Goal: Task Accomplishment & Management: Manage account settings

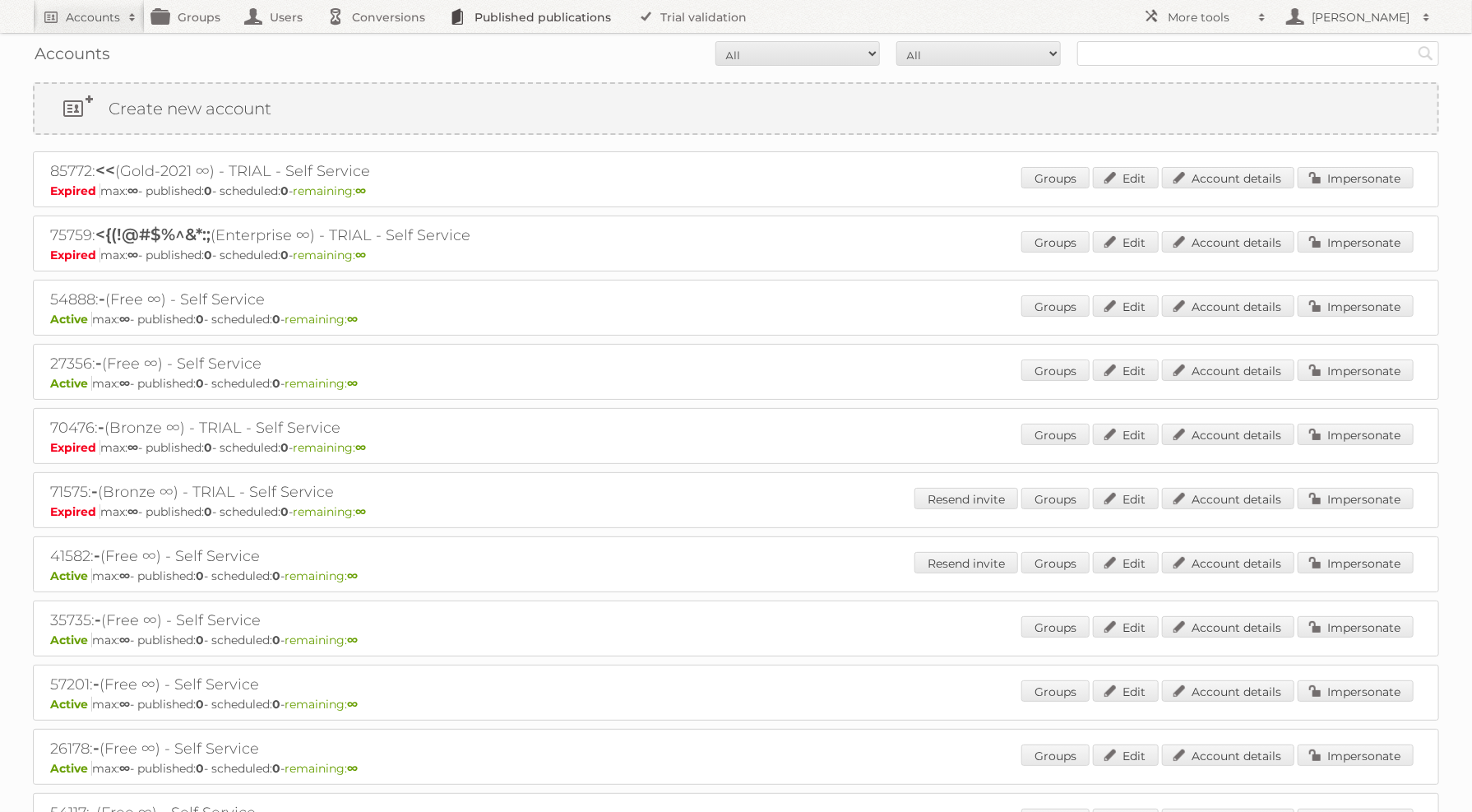
click at [524, 19] on link "Published publications" at bounding box center [535, 16] width 186 height 33
click at [532, 20] on link "Published publications" at bounding box center [535, 16] width 186 height 33
click at [448, 22] on link "Published publications" at bounding box center [535, 16] width 186 height 33
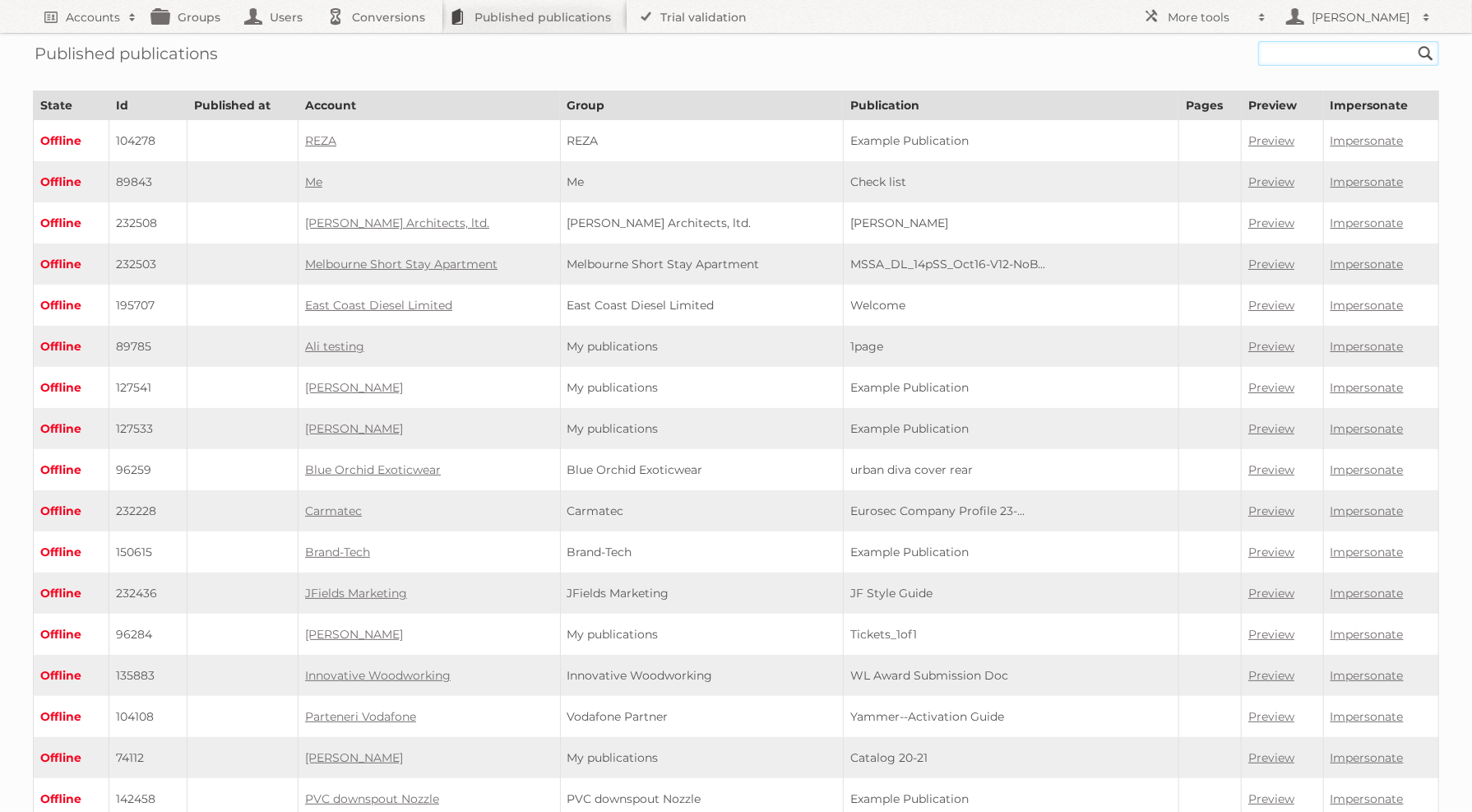
click at [1289, 51] on input "text" at bounding box center [1349, 53] width 181 height 25
paste input "2396728"
type input "2396728"
click at [1414, 41] on input "Search" at bounding box center [1426, 53] width 25 height 25
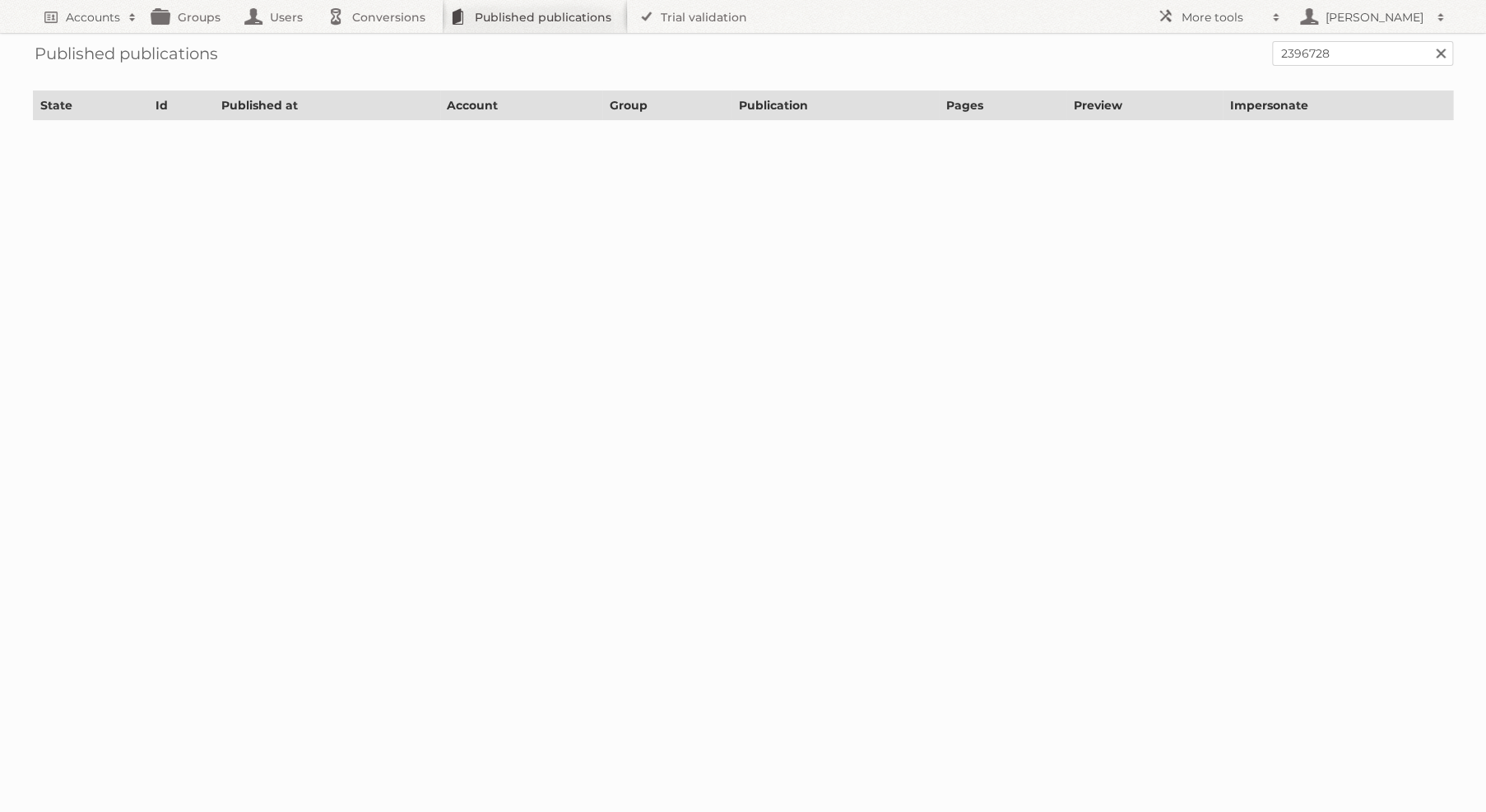
click at [523, 24] on link "Published publications" at bounding box center [535, 16] width 186 height 33
drag, startPoint x: 1317, startPoint y: 39, endPoint x: 1332, endPoint y: 51, distance: 19.2
click at [1327, 46] on div "Published publications 2396728 Search" at bounding box center [743, 53] width 1420 height 41
click at [1332, 53] on input "2396728" at bounding box center [1363, 53] width 181 height 25
click at [457, 22] on link "Published publications" at bounding box center [535, 16] width 186 height 33
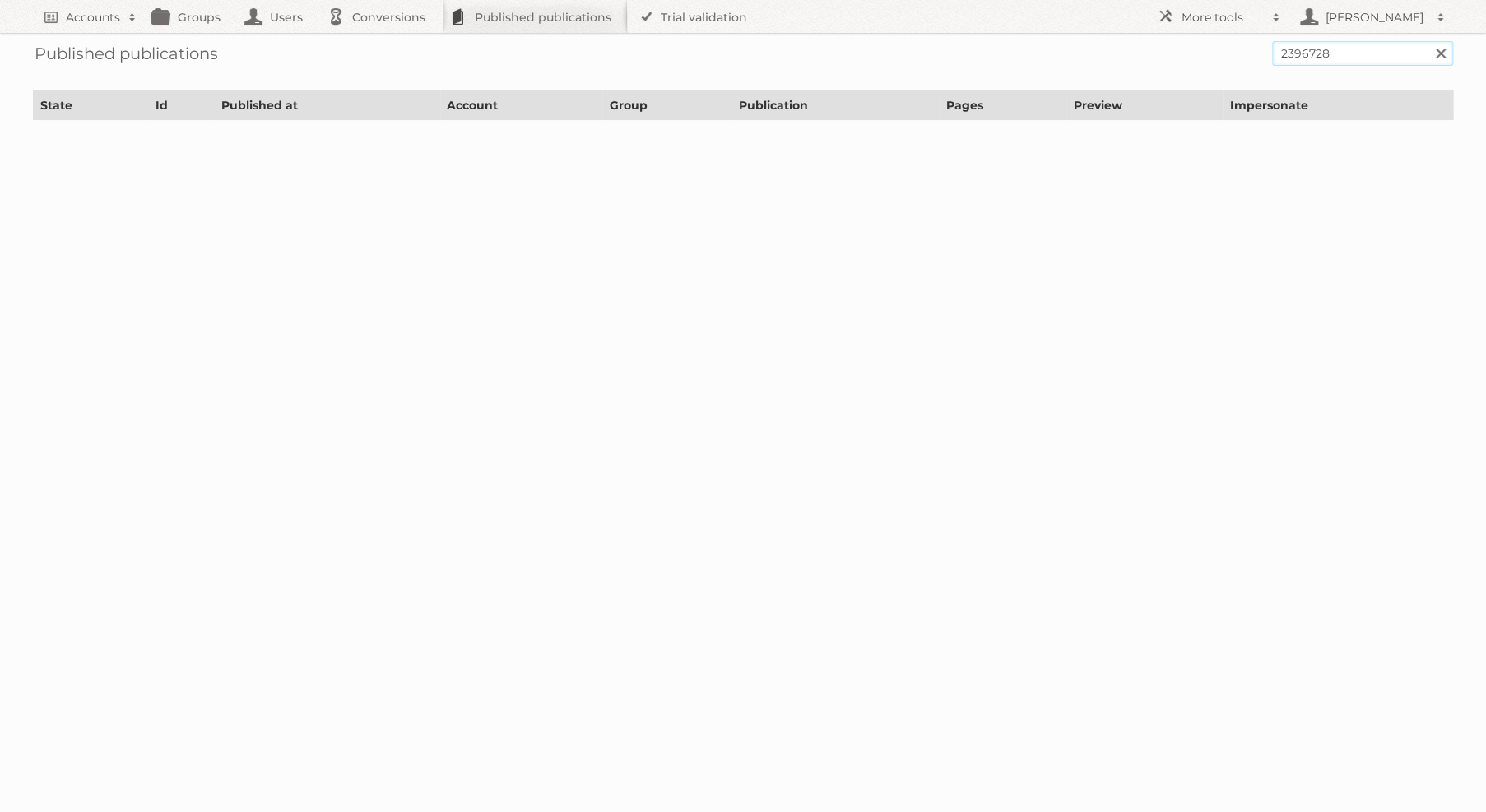
click at [1317, 54] on input "2396728" at bounding box center [1363, 53] width 181 height 25
paste input "3967282"
paste input "text"
type input "2396728"
click at [1428, 41] on input "Search" at bounding box center [1440, 53] width 25 height 25
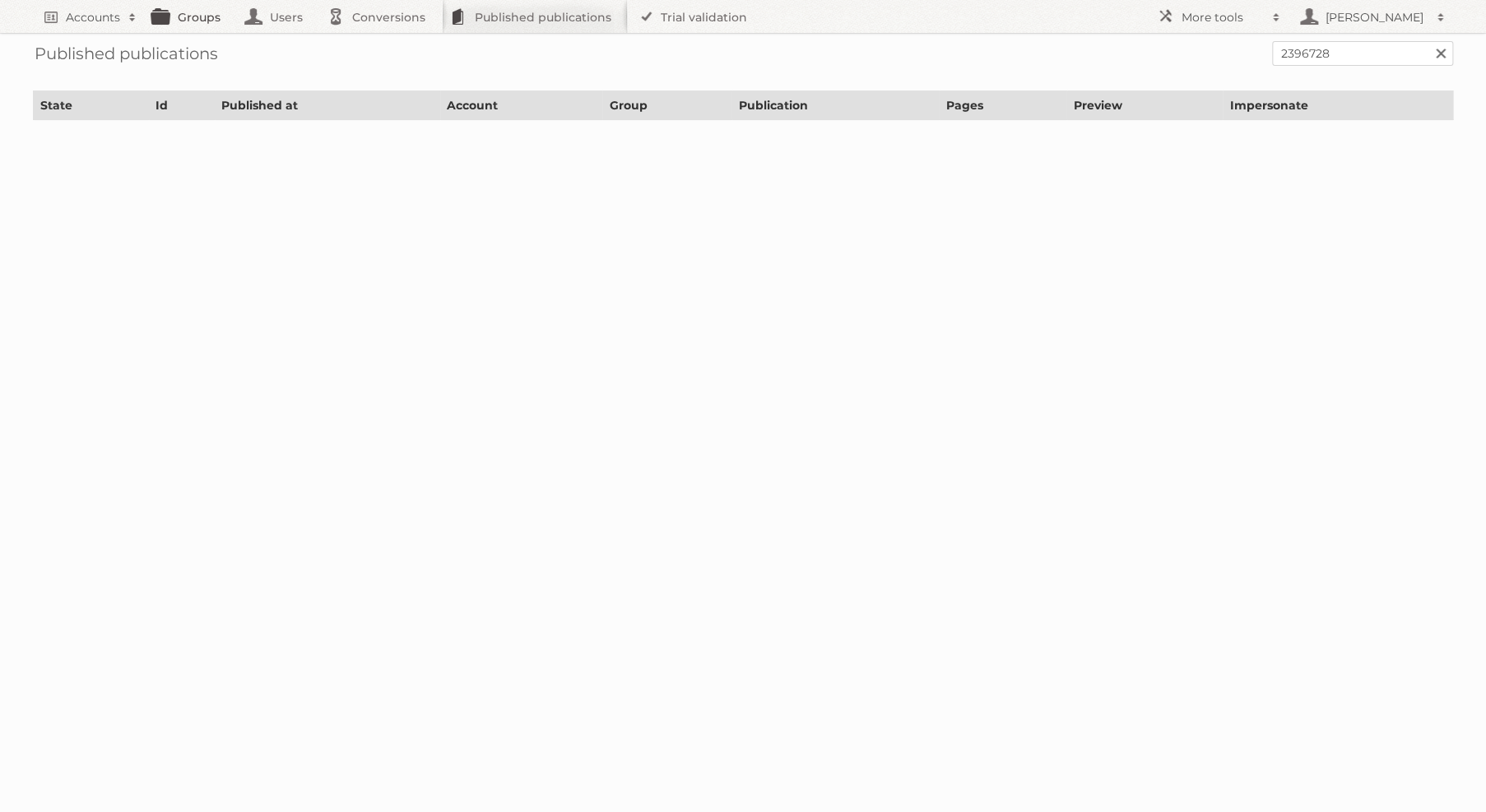
click at [188, 15] on link "Groups" at bounding box center [190, 16] width 92 height 33
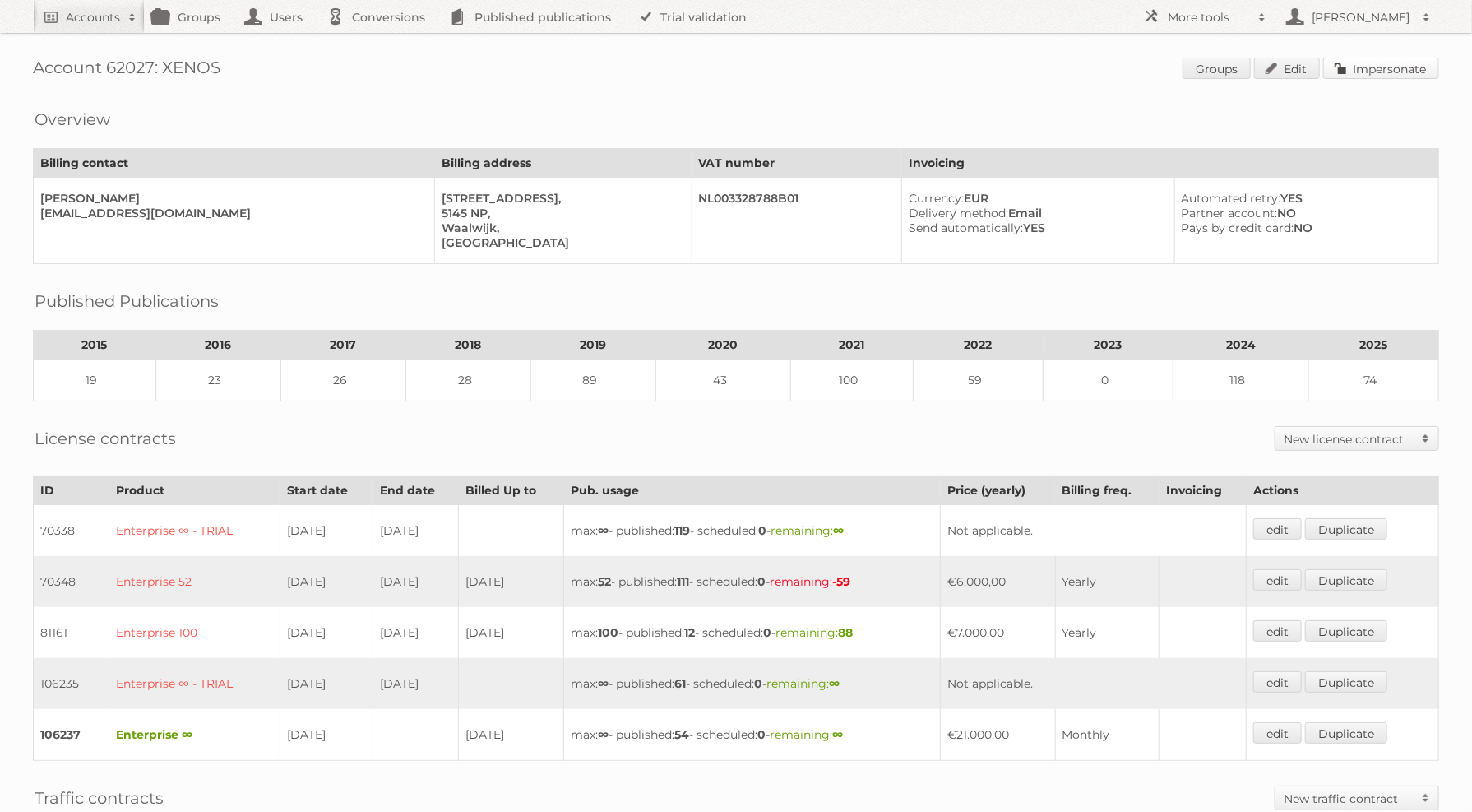
click at [1384, 67] on link "Impersonate" at bounding box center [1381, 68] width 116 height 21
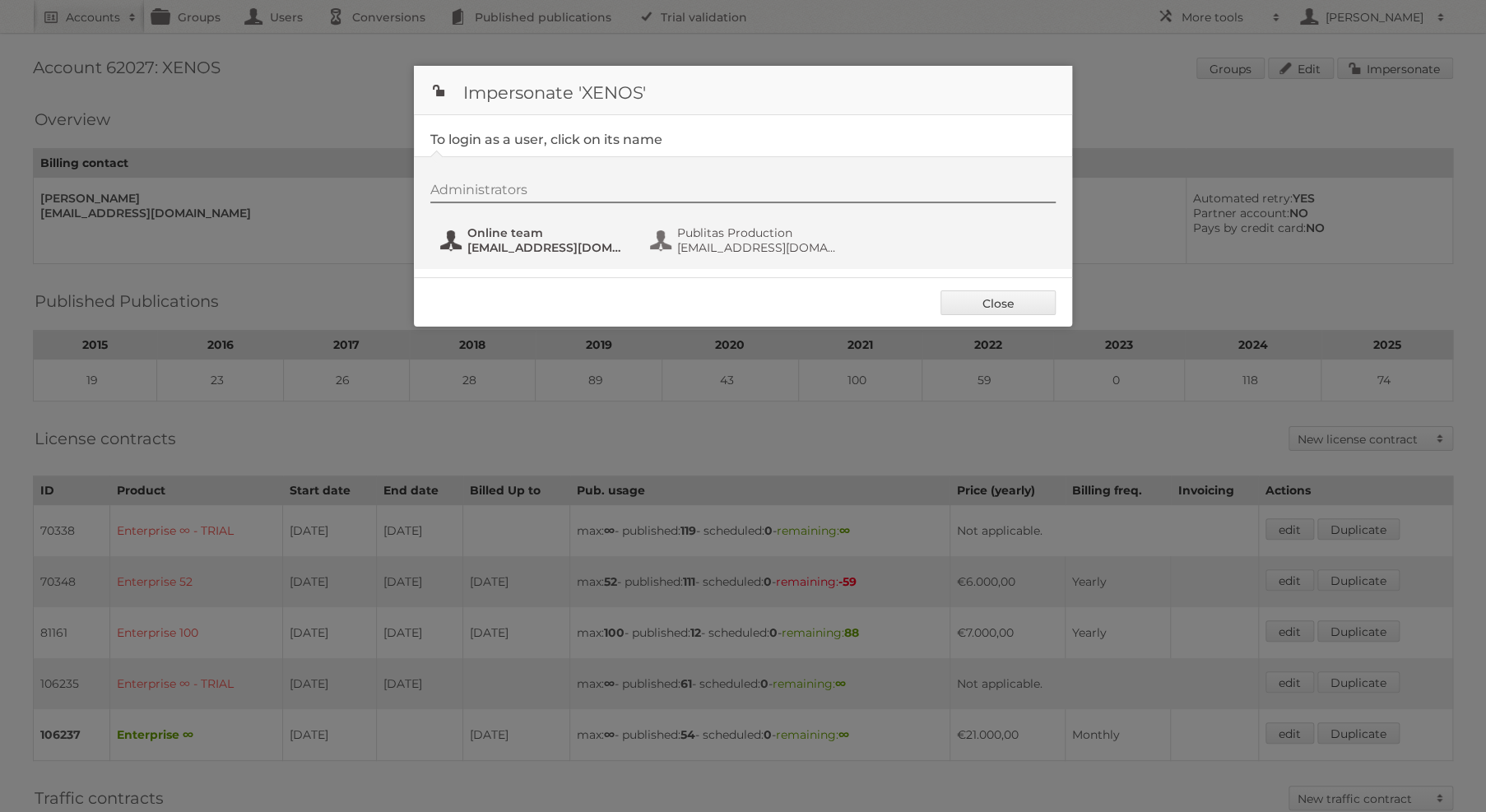
click at [571, 224] on button "Online team online@xenos.nl" at bounding box center [535, 240] width 194 height 33
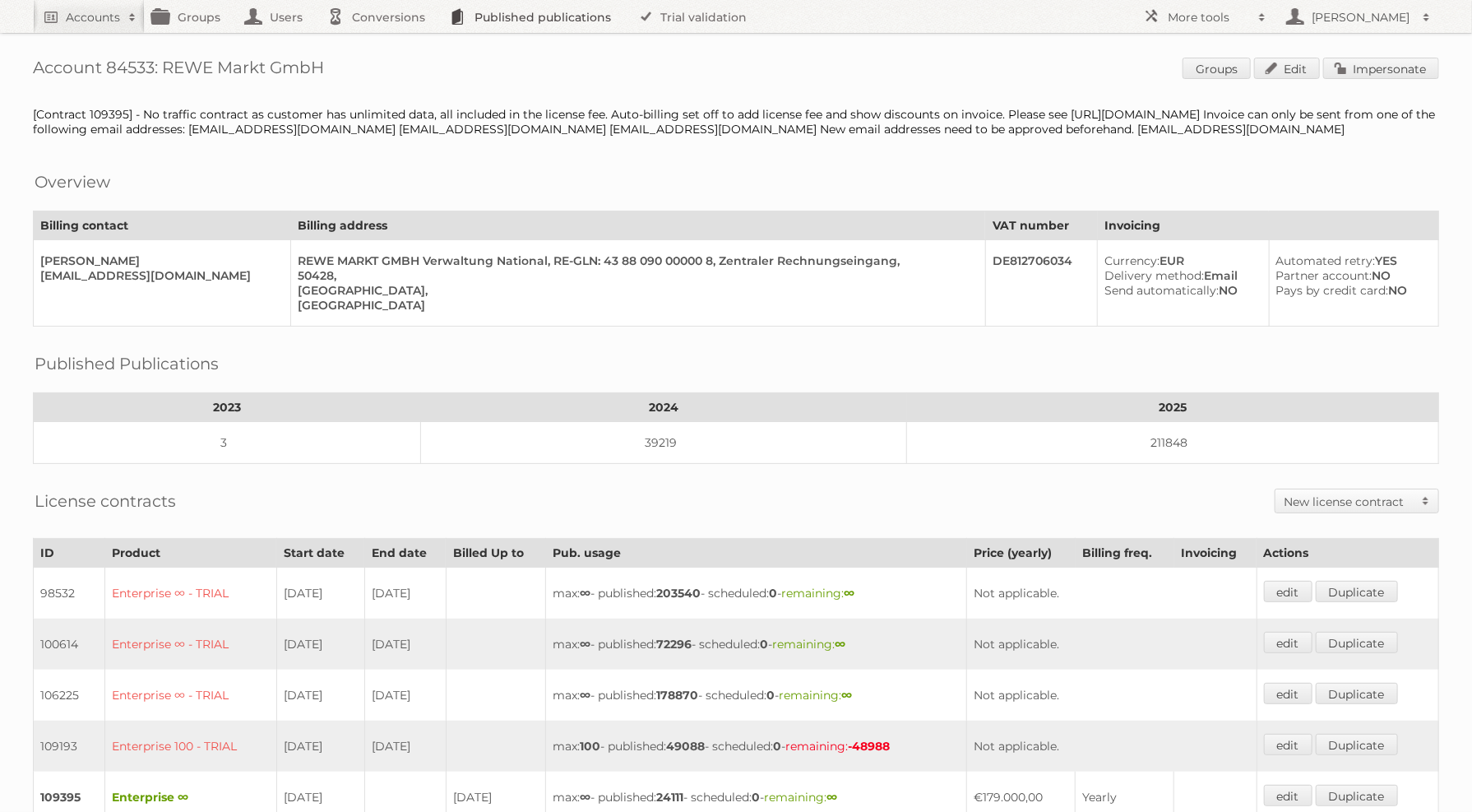
click at [542, 11] on link "Published publications" at bounding box center [535, 16] width 186 height 33
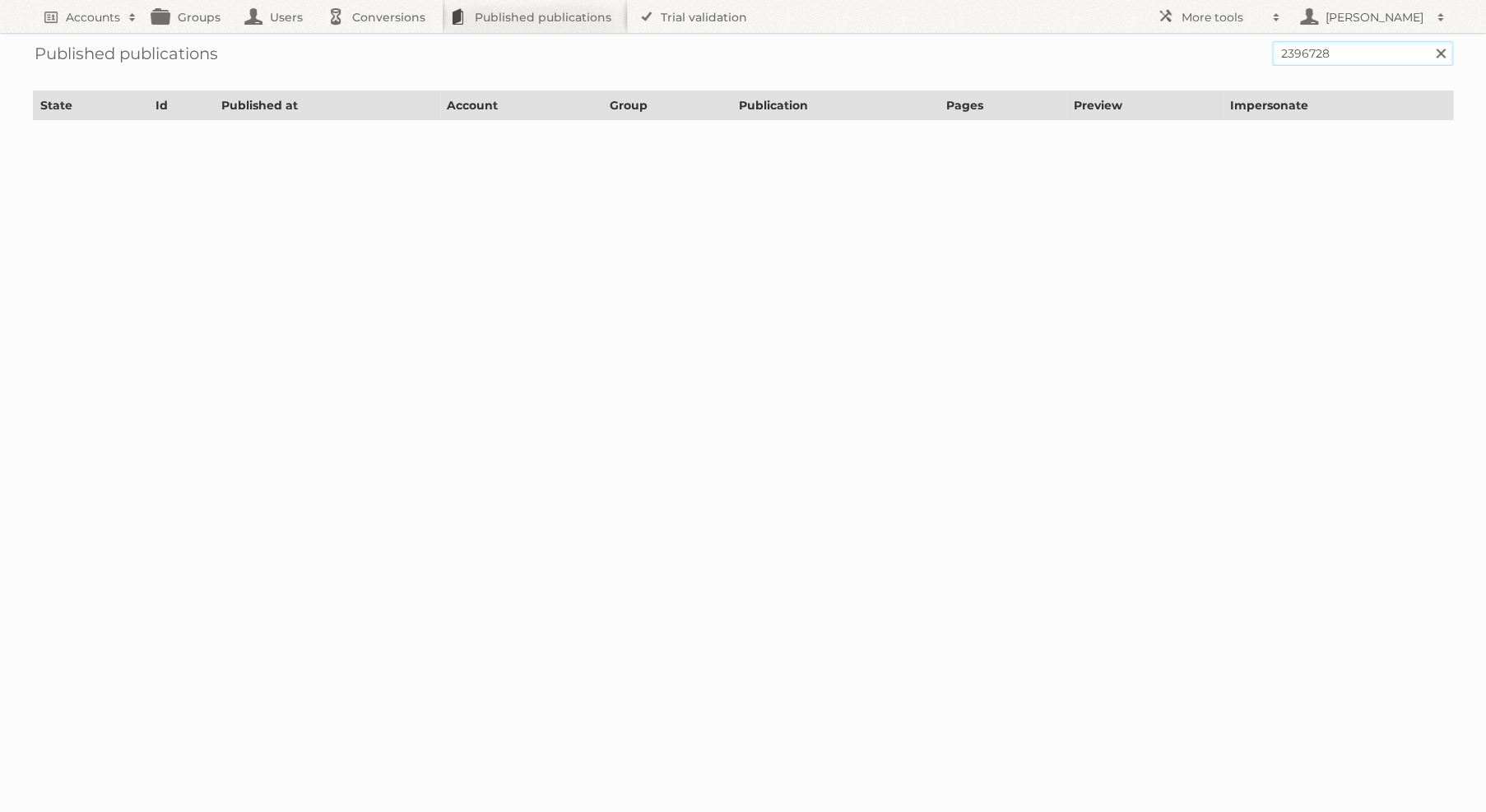
click at [1300, 65] on input "2396728" at bounding box center [1363, 53] width 181 height 25
type input "rewe wk35"
click at [1428, 41] on input "Search" at bounding box center [1440, 53] width 25 height 25
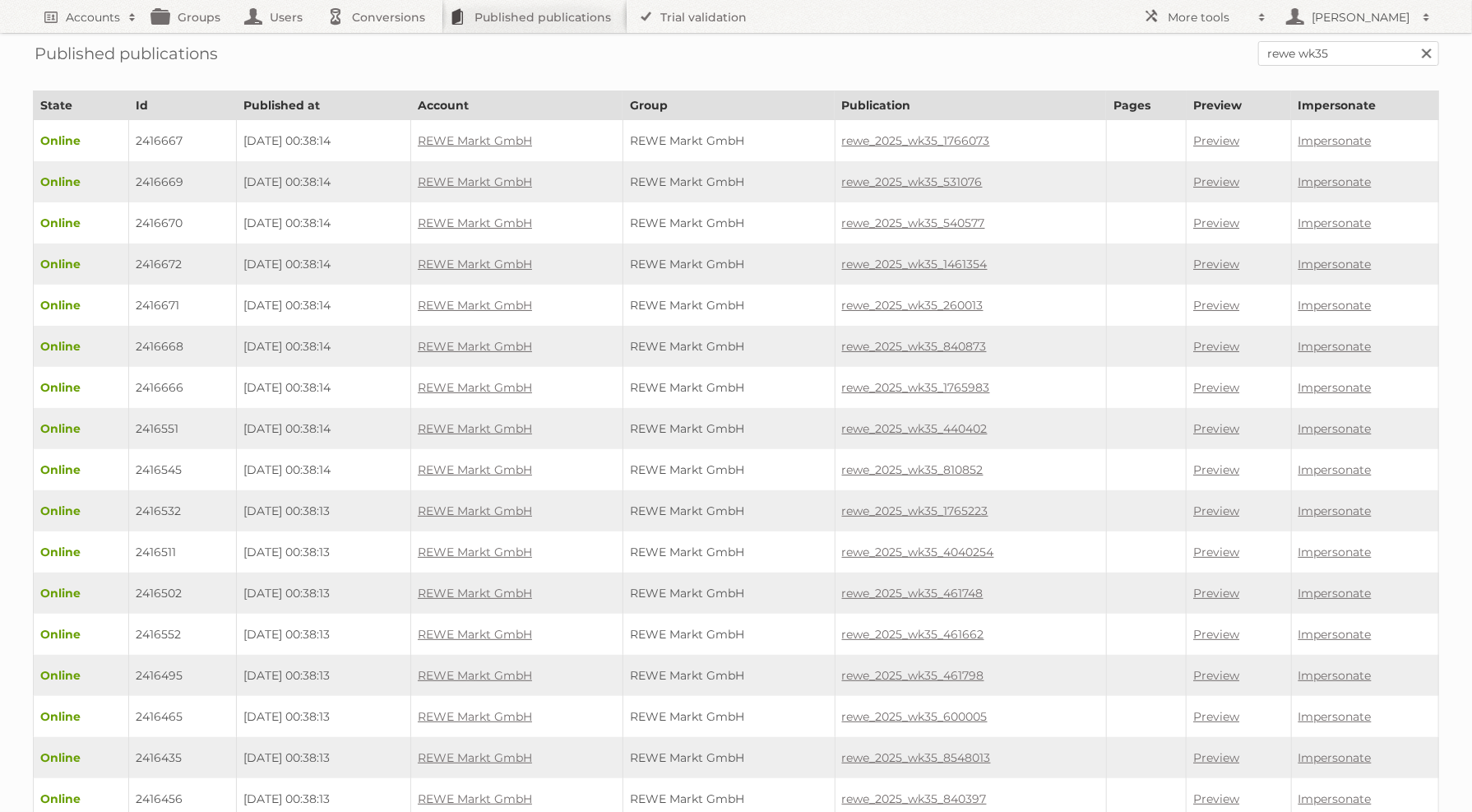
click at [165, 139] on td "2416667" at bounding box center [183, 141] width 107 height 42
copy td "2416667"
click at [1229, 139] on link "Preview" at bounding box center [1216, 141] width 46 height 15
click at [1315, 50] on input "rewe wk35" at bounding box center [1349, 53] width 181 height 25
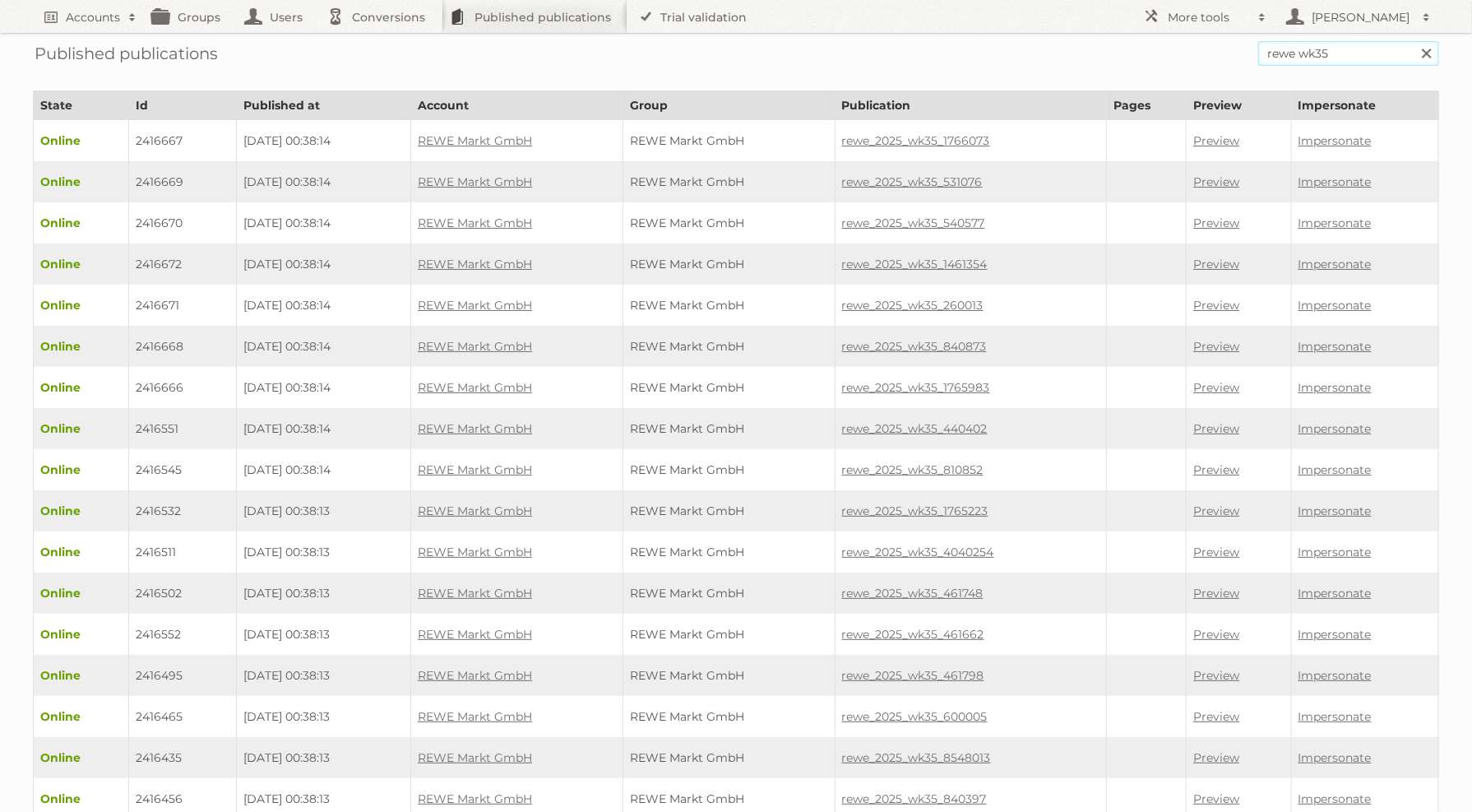
drag, startPoint x: 1295, startPoint y: 52, endPoint x: 1253, endPoint y: 56, distance: 42.2
click at [1253, 56] on form "rewe wk35 Search" at bounding box center [736, 53] width 1407 height 25
type input "edeka wk35"
click at [1414, 41] on input "Search" at bounding box center [1426, 53] width 25 height 25
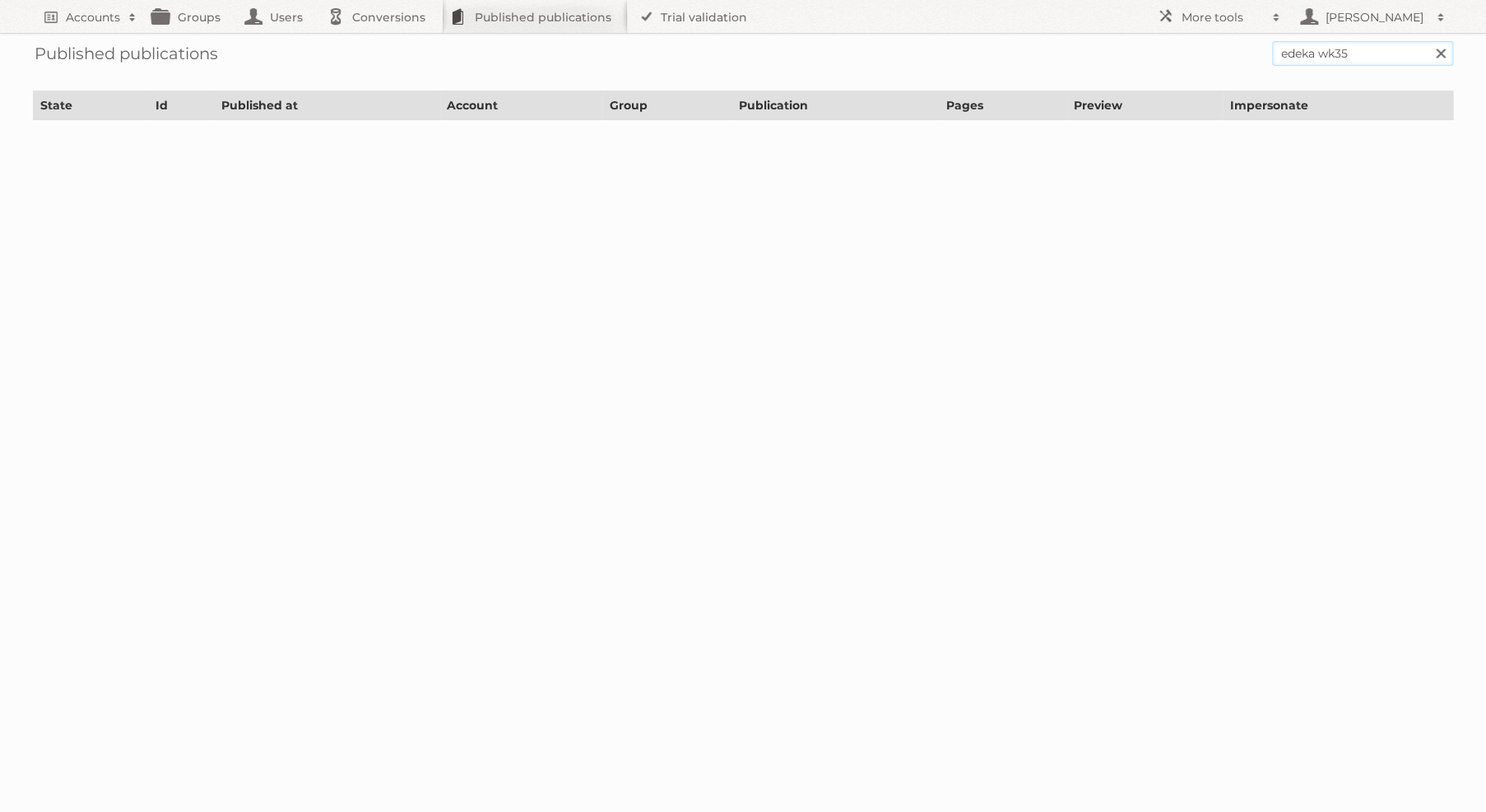
drag, startPoint x: 1338, startPoint y: 51, endPoint x: 1450, endPoint y: 47, distance: 112.1
click at [1450, 47] on div "edeka wk35 Search" at bounding box center [1363, 53] width 181 height 25
type input "edeka"
click at [1428, 41] on input "Search" at bounding box center [1440, 53] width 25 height 25
click at [841, 67] on div "Published publications edeka Search" at bounding box center [743, 53] width 1420 height 41
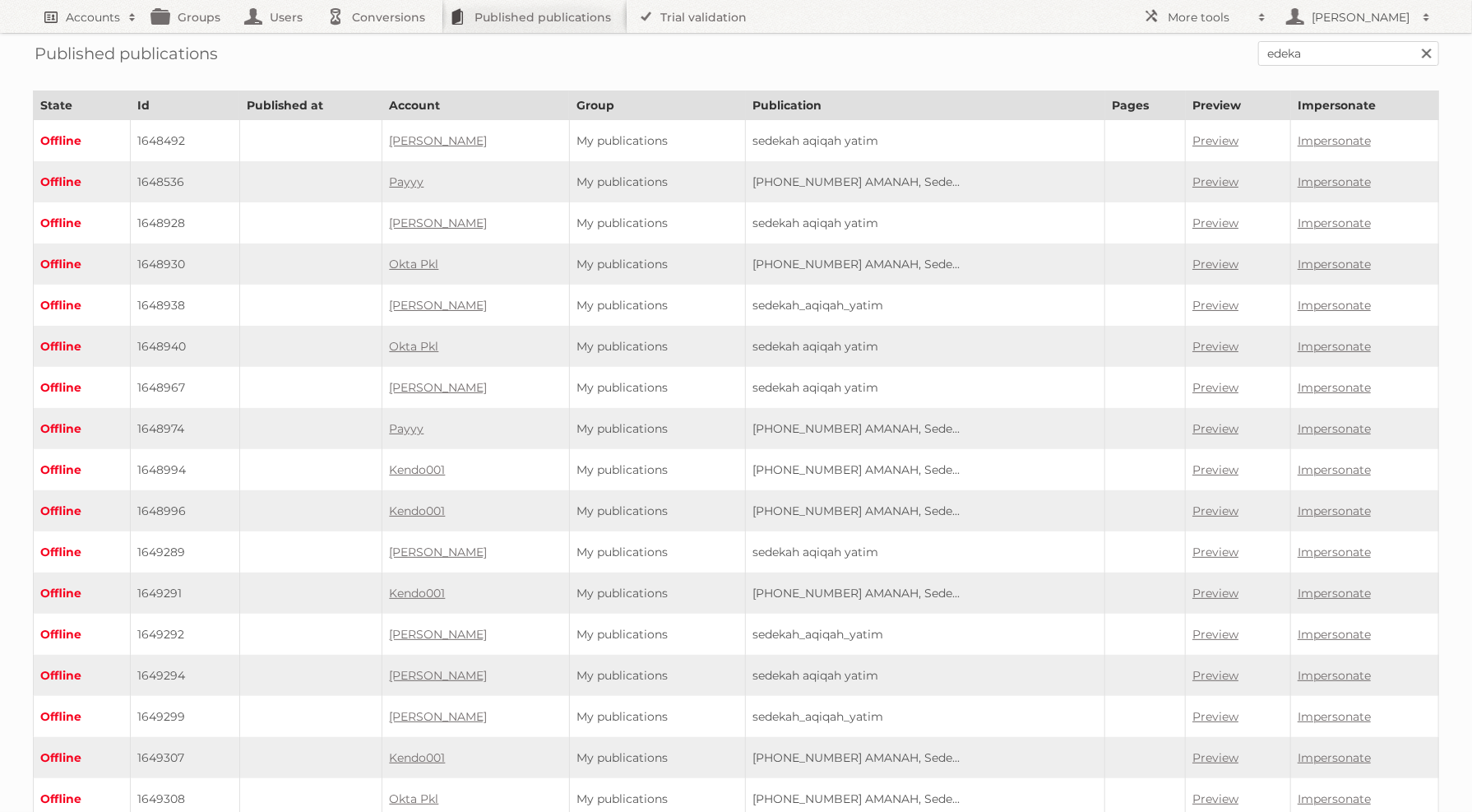
click at [115, 15] on h2 "Accounts" at bounding box center [93, 17] width 54 height 16
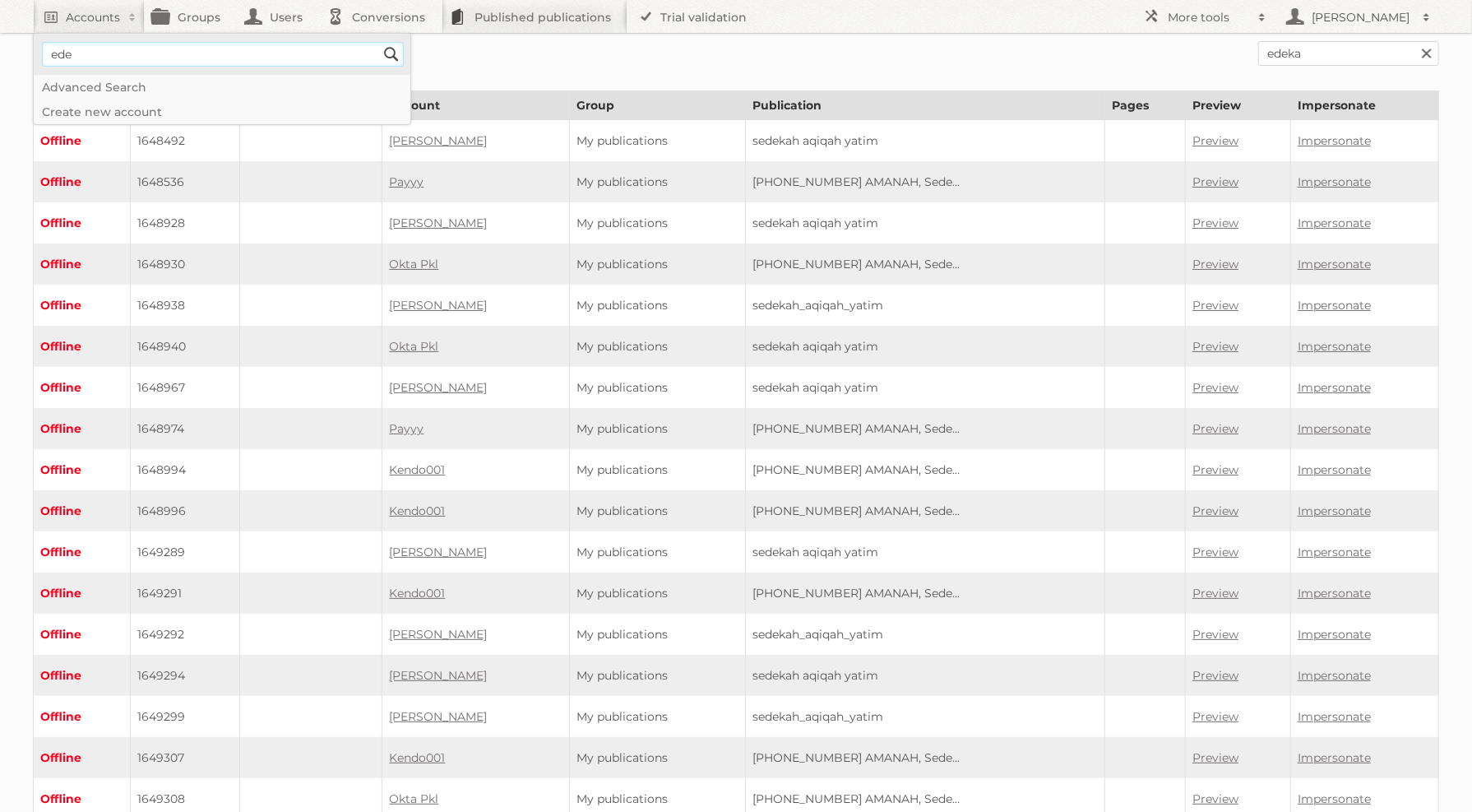
click at [90, 63] on input"] "ede" at bounding box center [223, 54] width 362 height 25
type input"] "edeka"
click at [379, 42] on input "Search" at bounding box center [391, 54] width 25 height 25
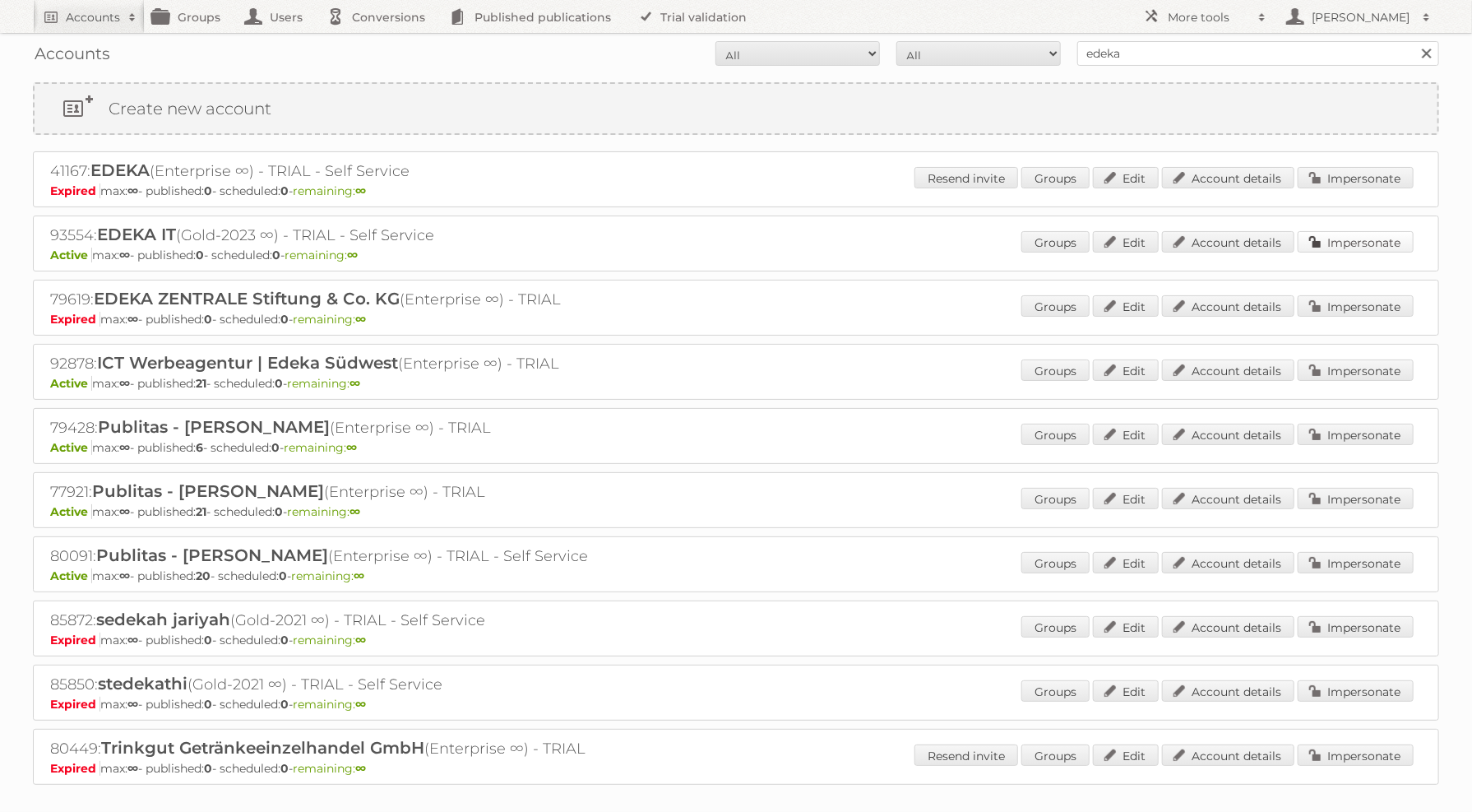
click at [1363, 238] on link "Impersonate" at bounding box center [1355, 242] width 116 height 21
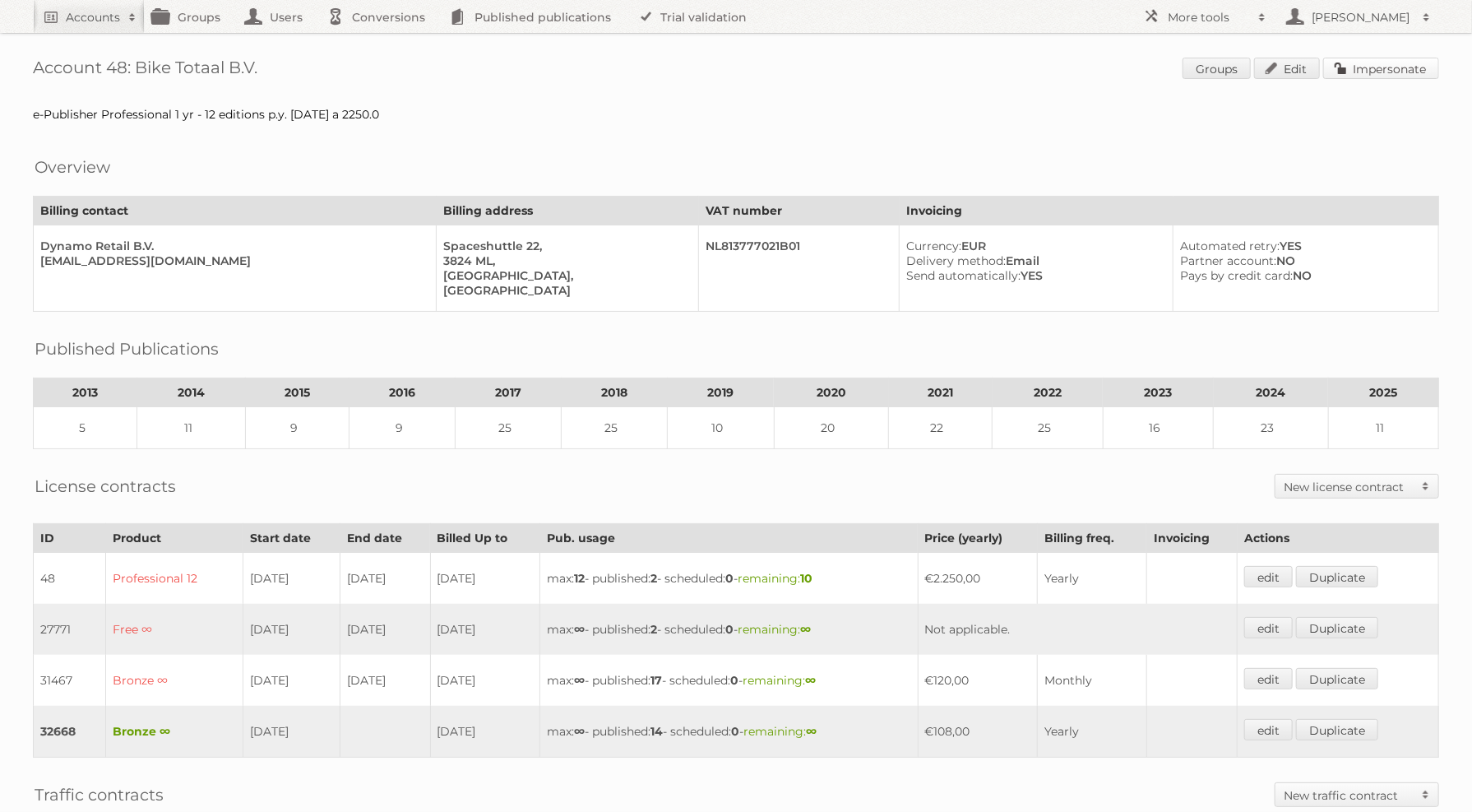
click at [1356, 64] on link "Impersonate" at bounding box center [1381, 68] width 116 height 21
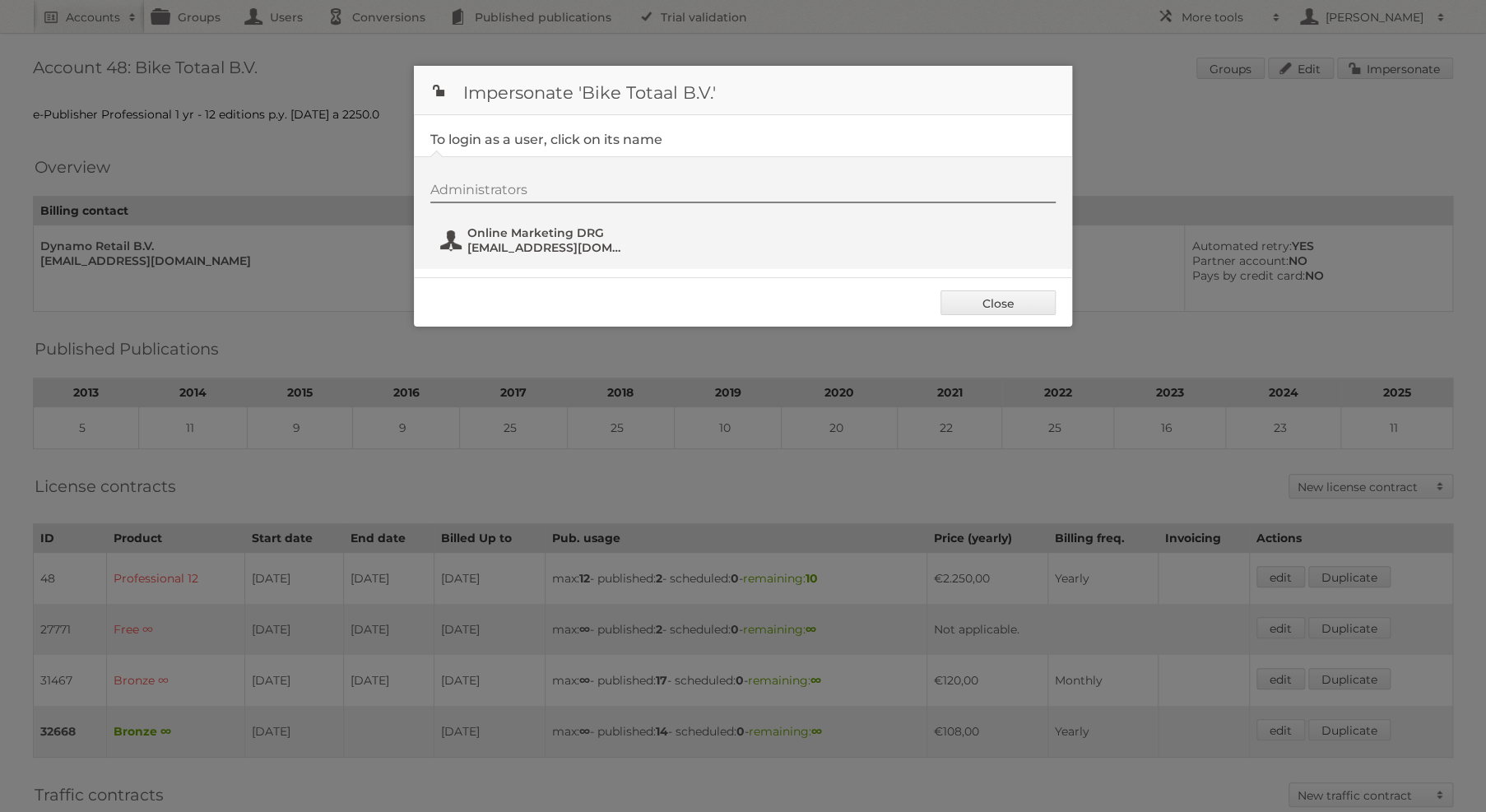
click at [485, 244] on span "online@dynamoretailgroup.com" at bounding box center [547, 248] width 160 height 15
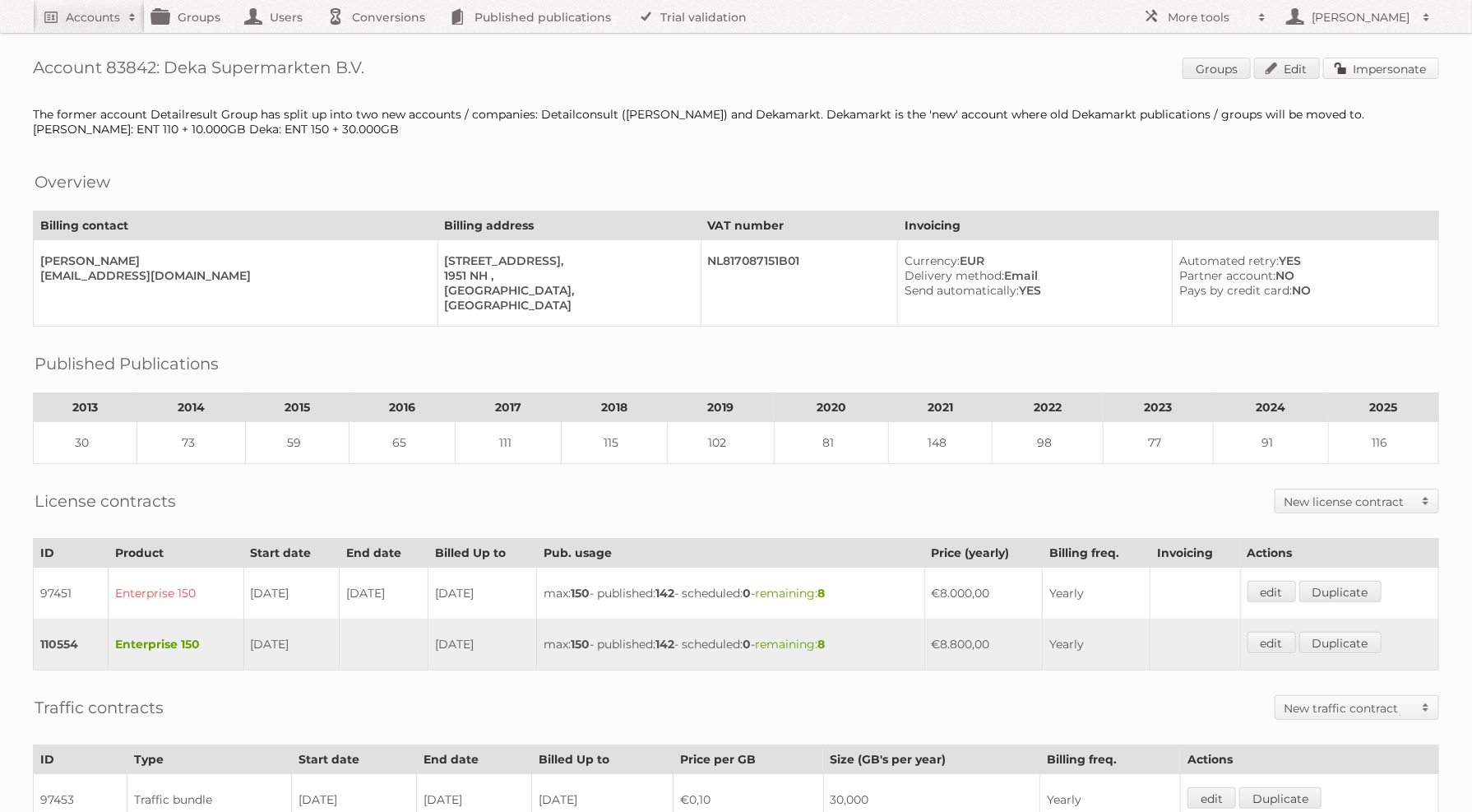
click at [1378, 68] on link "Impersonate" at bounding box center [1381, 68] width 116 height 21
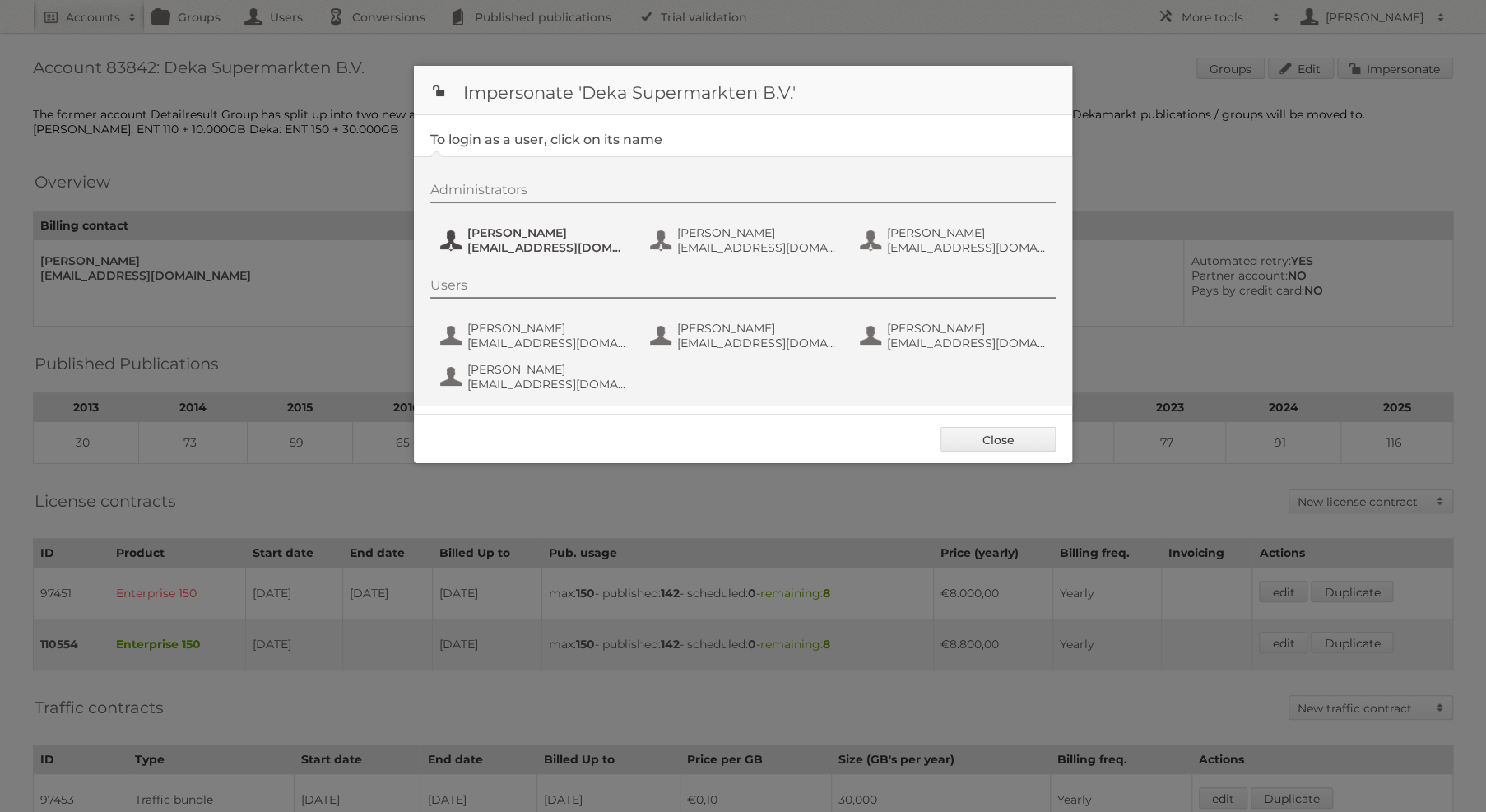
click at [564, 238] on span "Delany van Damme" at bounding box center [547, 233] width 160 height 15
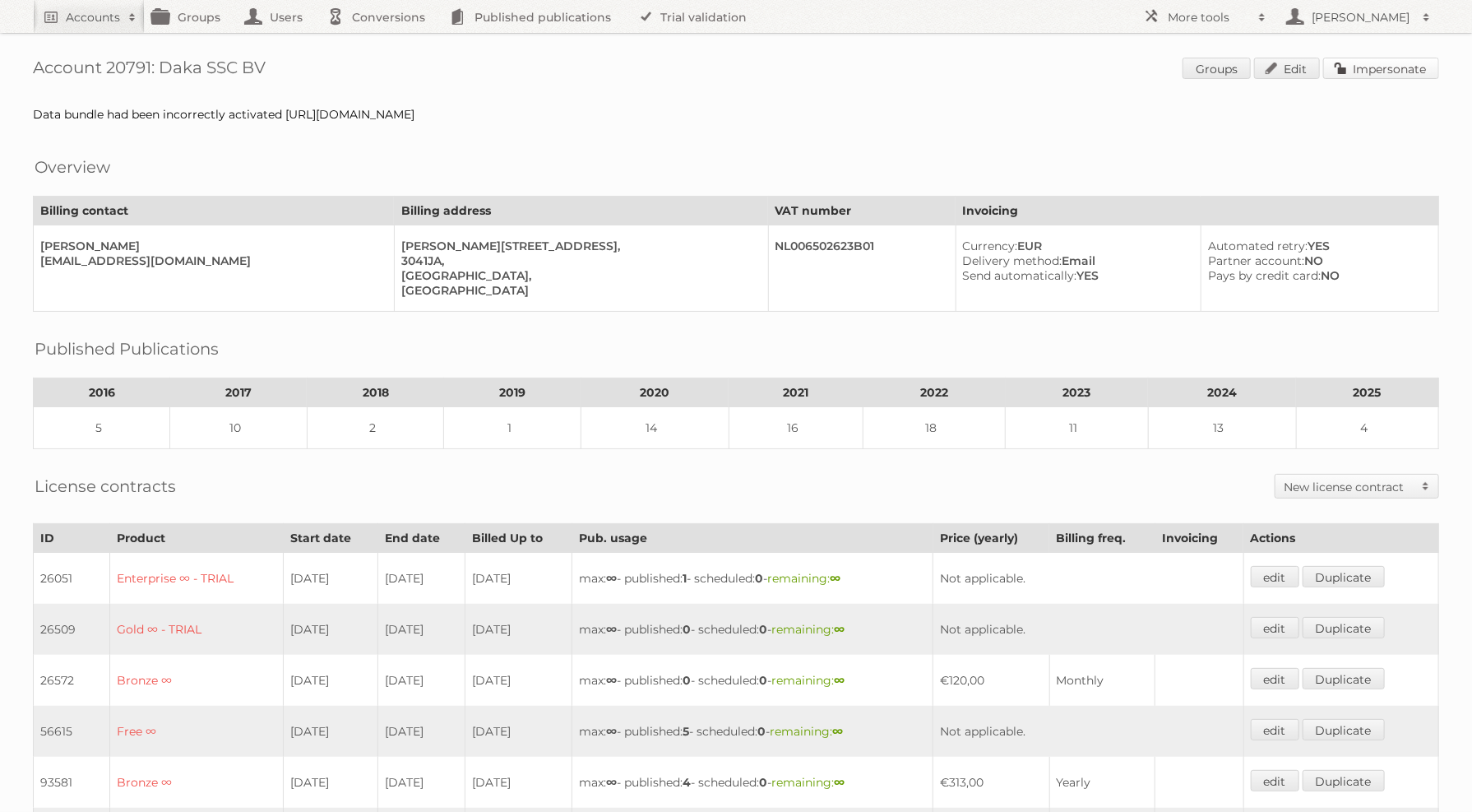
click at [1347, 66] on link "Impersonate" at bounding box center [1381, 68] width 116 height 21
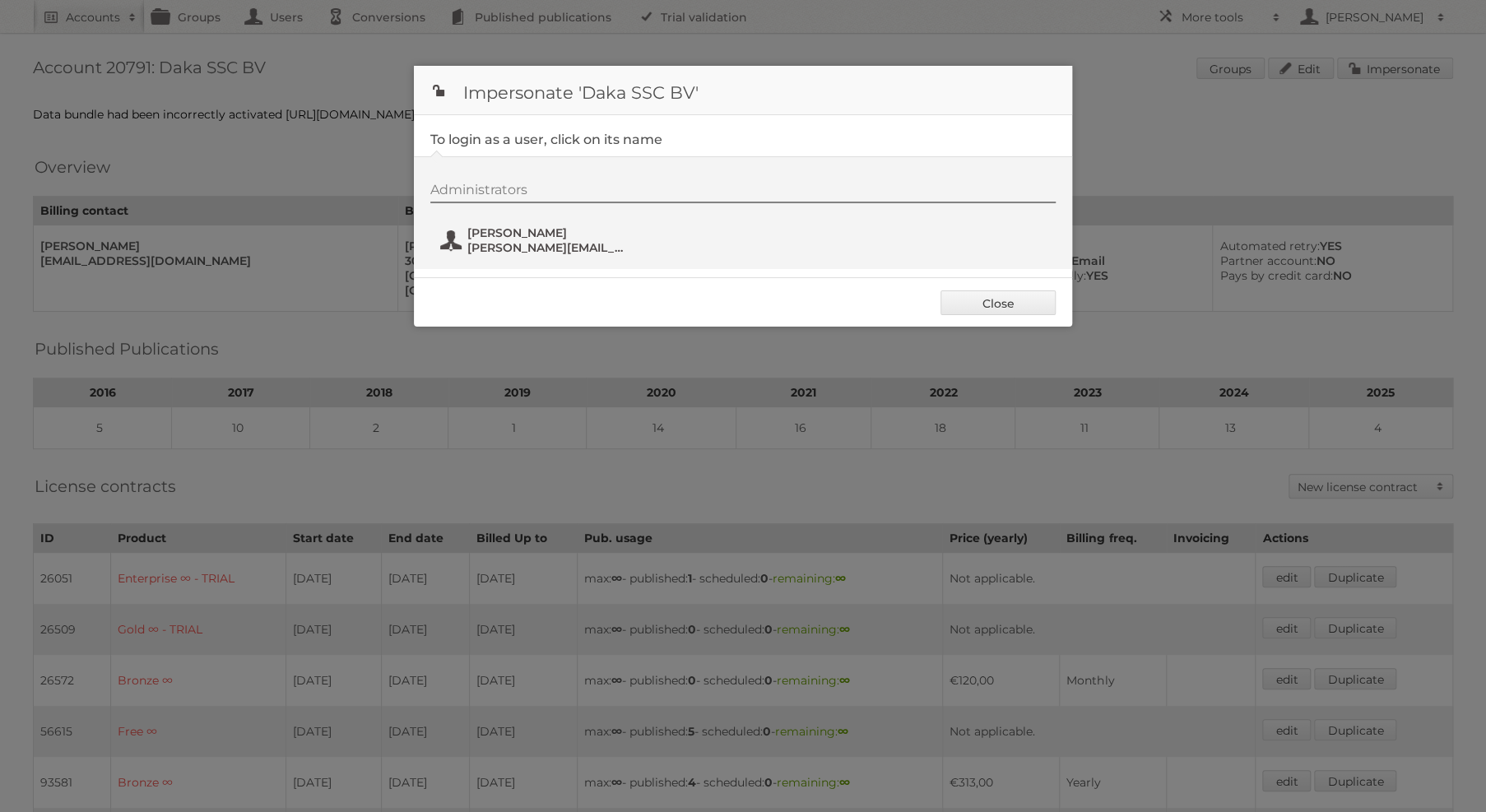
click at [572, 244] on span "richard@daka.nl" at bounding box center [547, 248] width 160 height 15
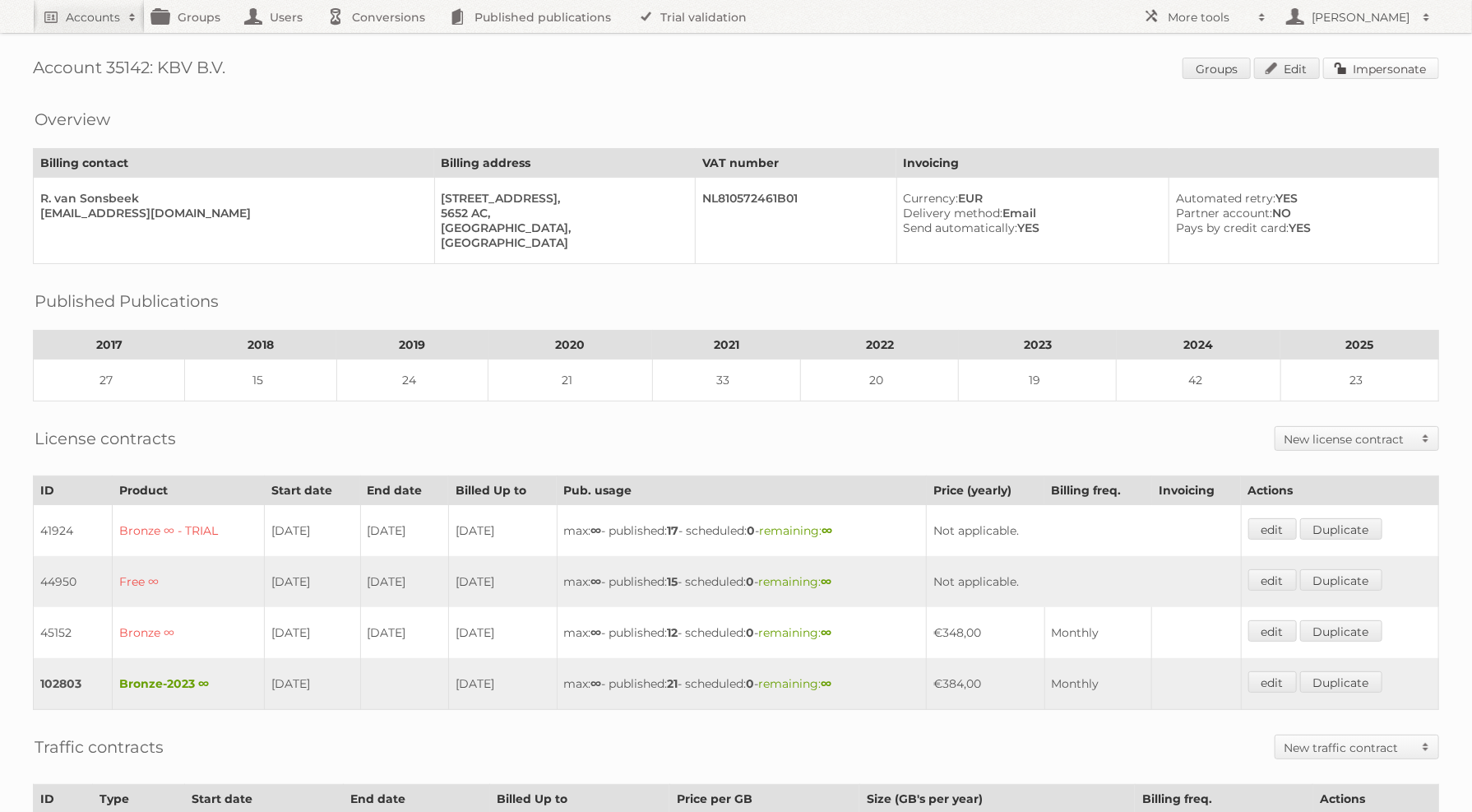
click at [1352, 74] on link "Impersonate" at bounding box center [1381, 68] width 116 height 21
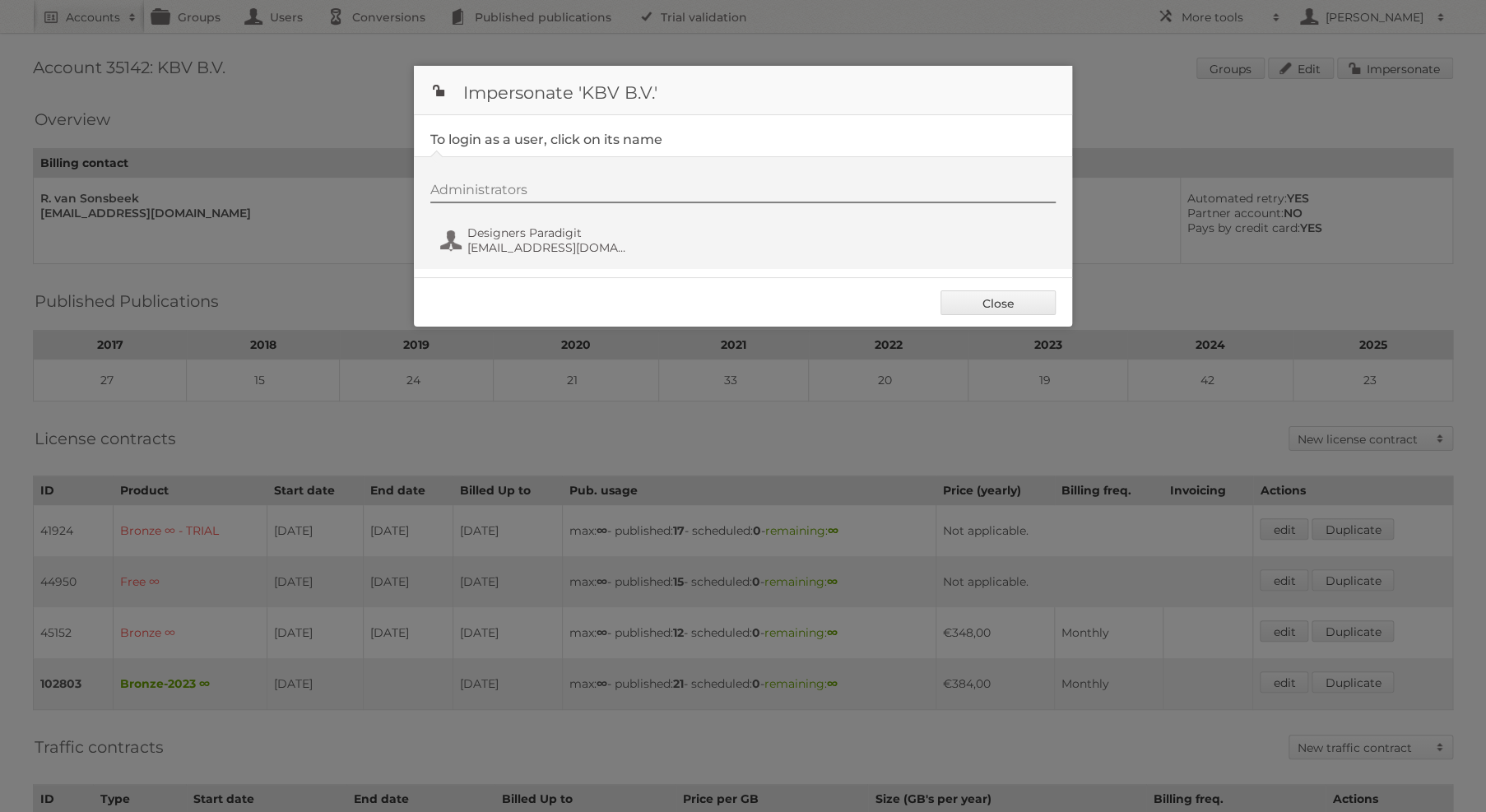
click at [449, 268] on fieldset "To login as a user, click on its name Administrators Designers Paradigit design…" at bounding box center [743, 196] width 658 height 162
click at [488, 257] on div "Administrators Designers Paradigit designers@paradigit.nl" at bounding box center [751, 221] width 642 height 79
click at [511, 240] on span "designers@paradigit.nl" at bounding box center [547, 248] width 160 height 15
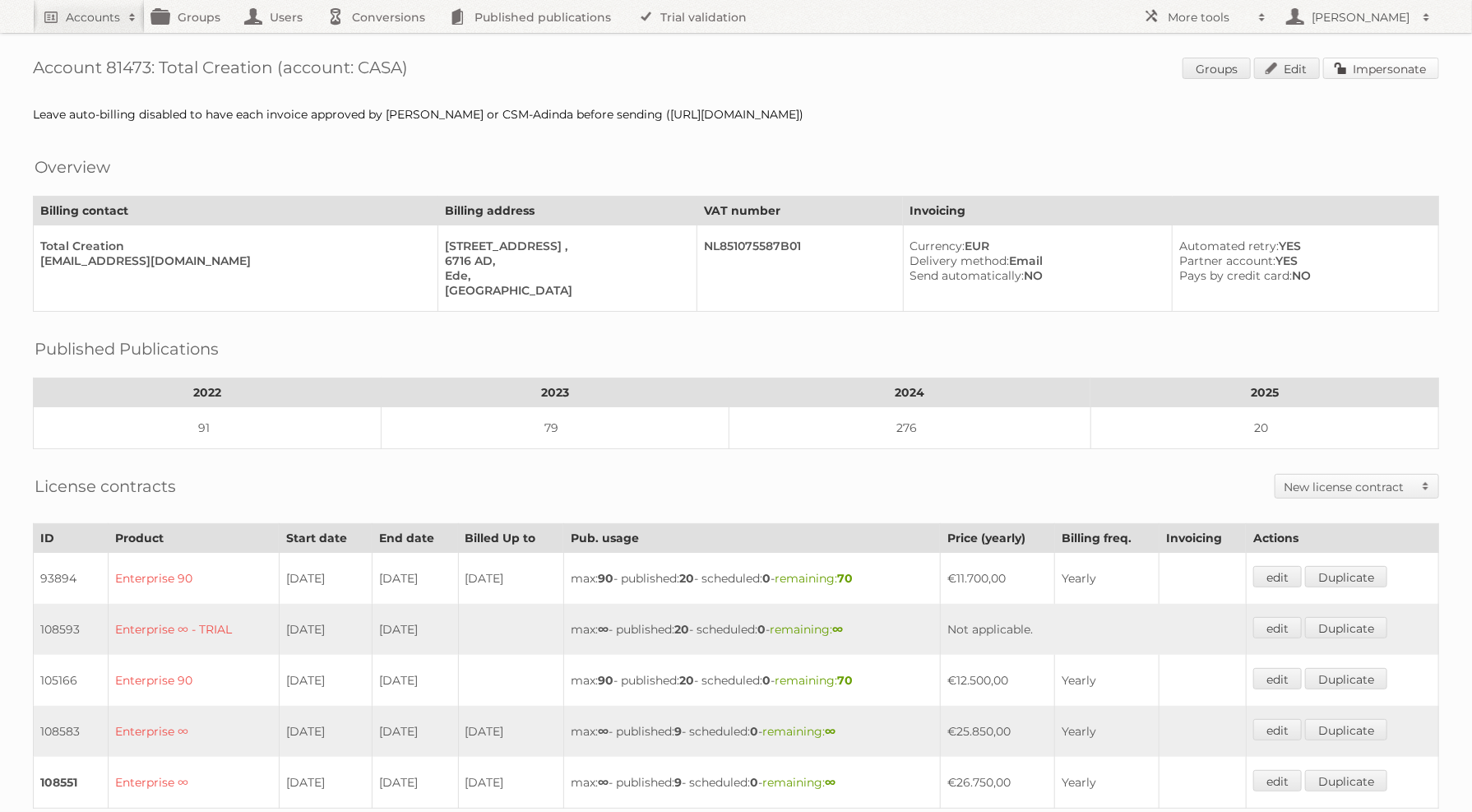
click at [1409, 67] on link "Impersonate" at bounding box center [1381, 68] width 116 height 21
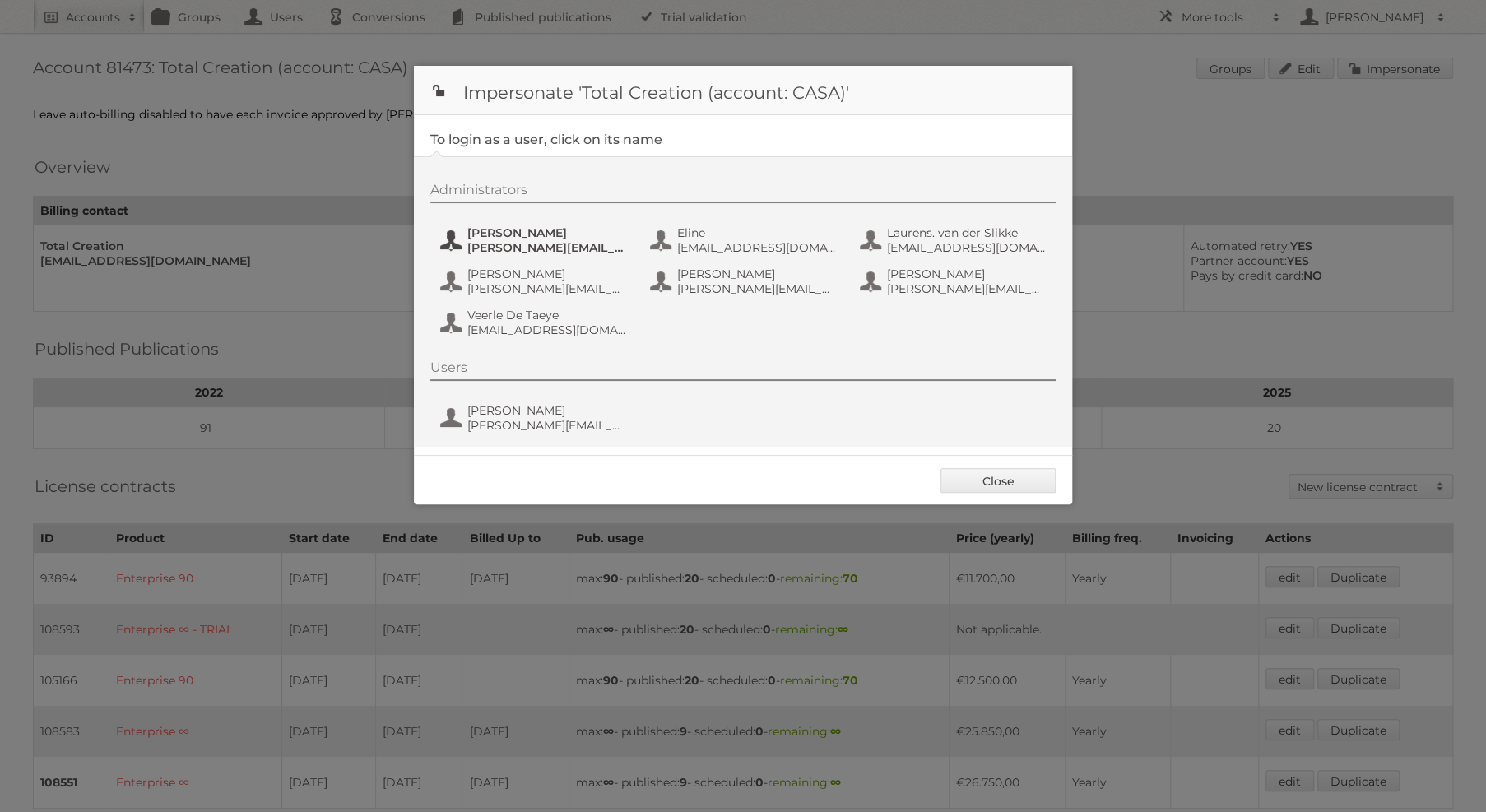
click at [531, 250] on span "Dagmar.Michiels@casashops.com" at bounding box center [547, 248] width 160 height 15
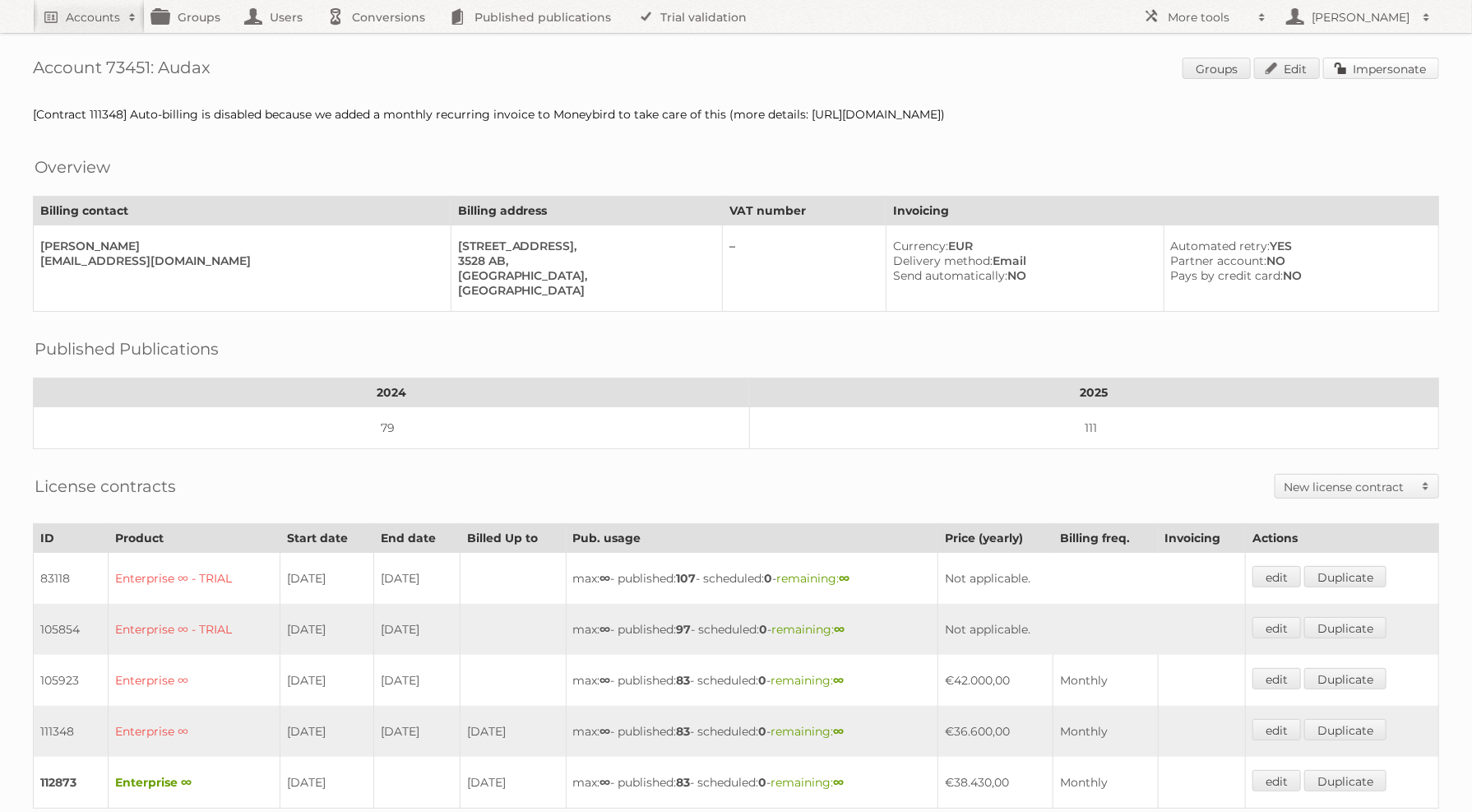
click at [1338, 70] on link "Impersonate" at bounding box center [1381, 68] width 116 height 21
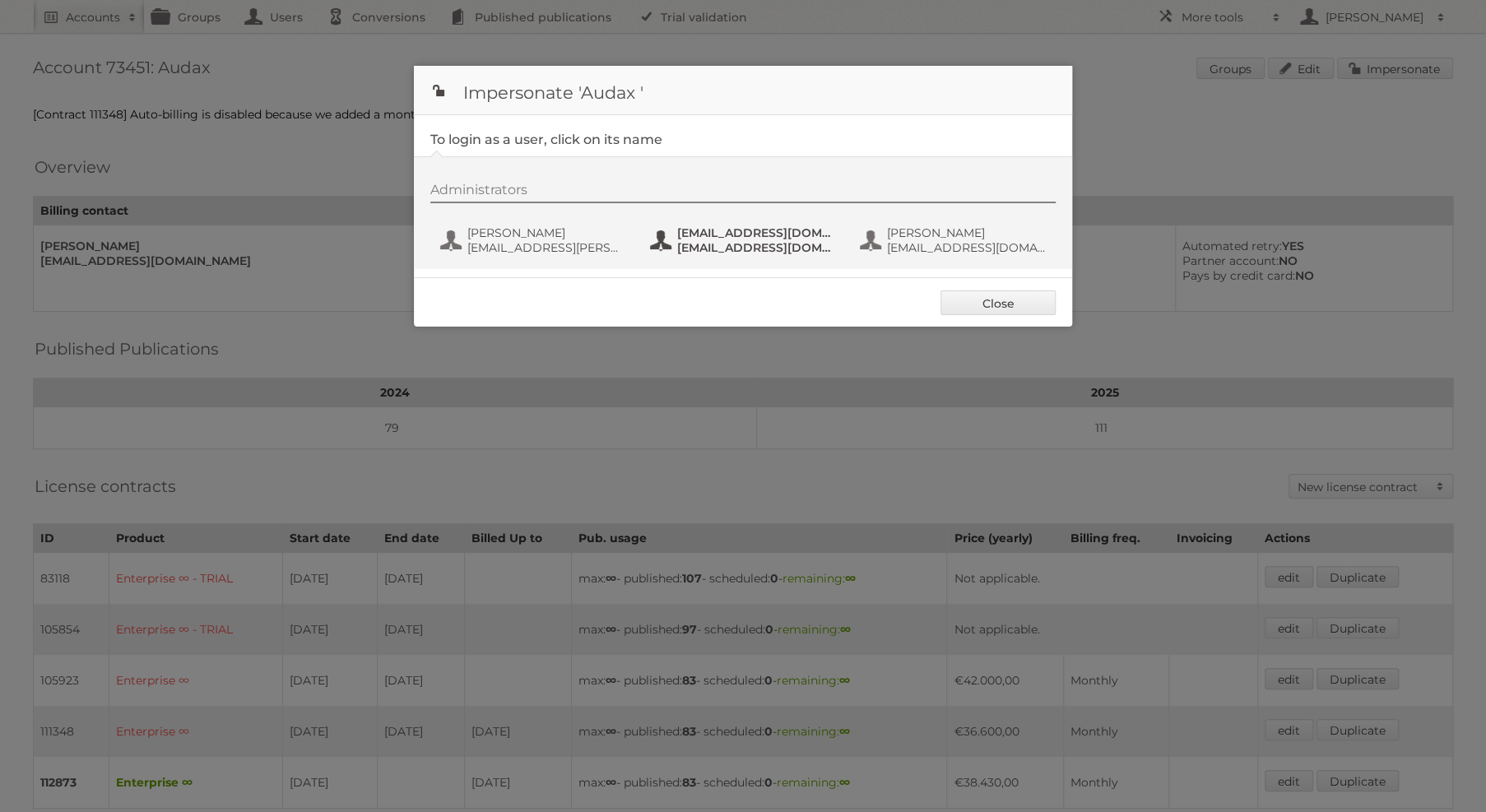
click at [771, 231] on span "fs+audax@publitas.com" at bounding box center [757, 233] width 160 height 15
